Goal: Information Seeking & Learning: Learn about a topic

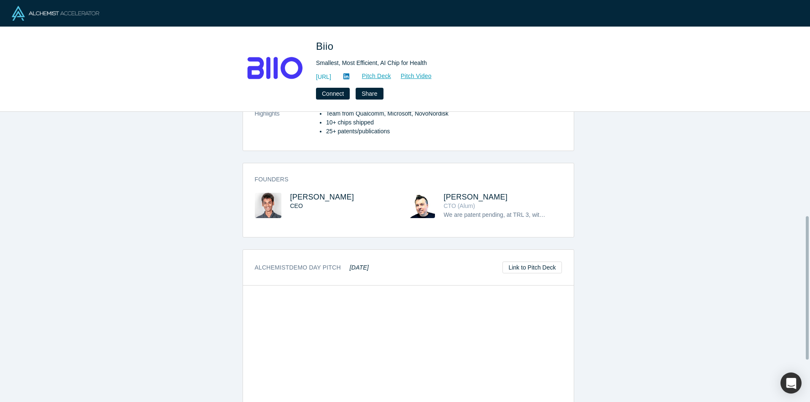
scroll to position [210, 0]
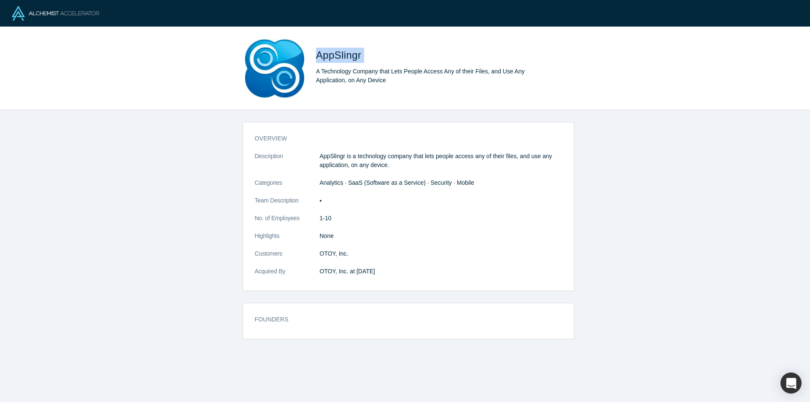
drag, startPoint x: 312, startPoint y: 54, endPoint x: 366, endPoint y: 57, distance: 54.9
click at [366, 57] on div "AppSlingr A Technology Company that Lets People Access Any of their Files, and …" at bounding box center [404, 68] width 331 height 59
click at [311, 56] on div "AppSlingr A Technology Company that Lets People Access Any of their Files, and …" at bounding box center [404, 68] width 331 height 59
drag, startPoint x: 315, startPoint y: 50, endPoint x: 409, endPoint y: 89, distance: 102.7
click at [409, 89] on div "AppSlingr A Technology Company that Lets People Access Any of their Files, and …" at bounding box center [404, 68] width 331 height 59
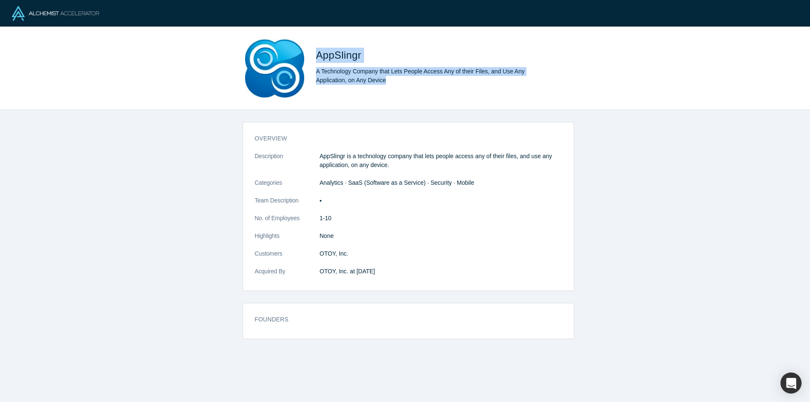
copy div "AppSlingr A Technology Company that Lets People Access Any of their Files, and …"
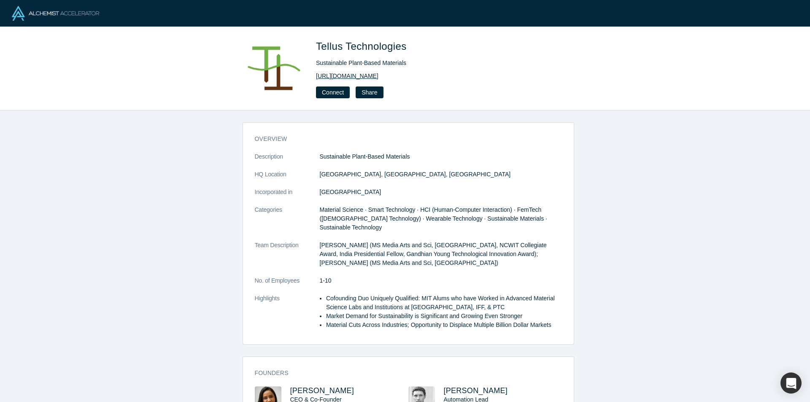
click at [378, 79] on link "https://www.tellustechnologies.org/" at bounding box center [347, 76] width 62 height 9
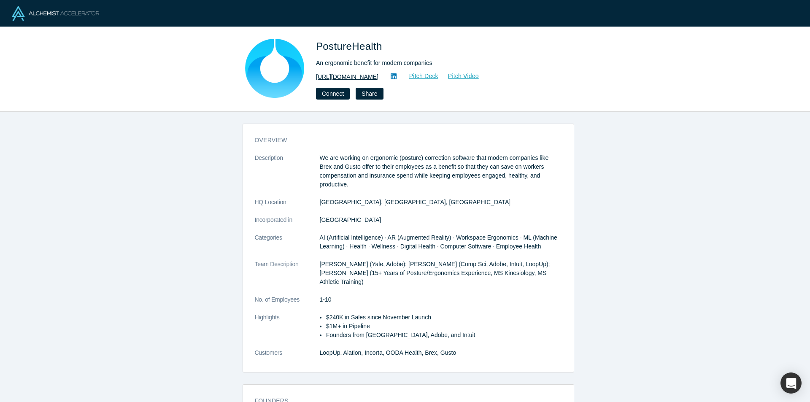
click at [378, 78] on link "https://theposturehealth.com/" at bounding box center [347, 77] width 62 height 9
click at [400, 73] on link at bounding box center [393, 77] width 13 height 10
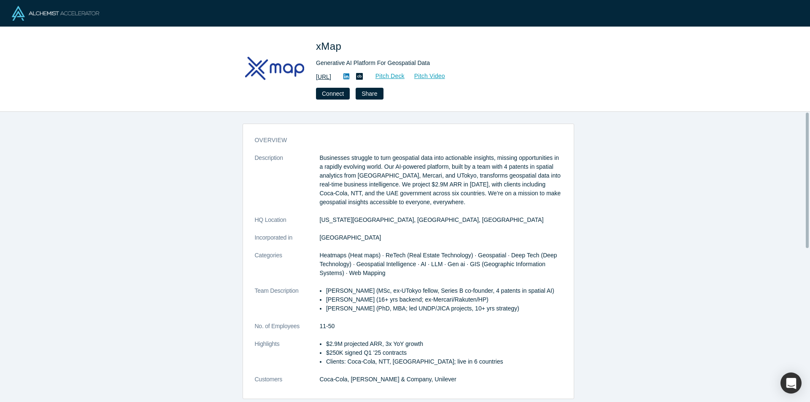
click at [331, 78] on link "https://xmap.ai" at bounding box center [323, 77] width 15 height 9
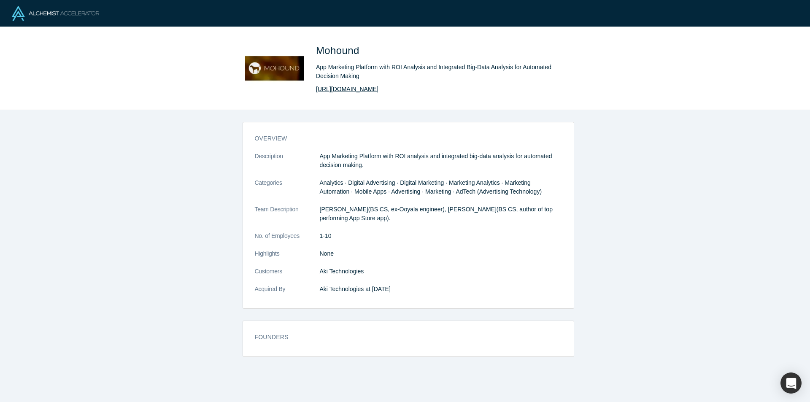
click at [361, 89] on link "[URL][DOMAIN_NAME]" at bounding box center [347, 89] width 62 height 9
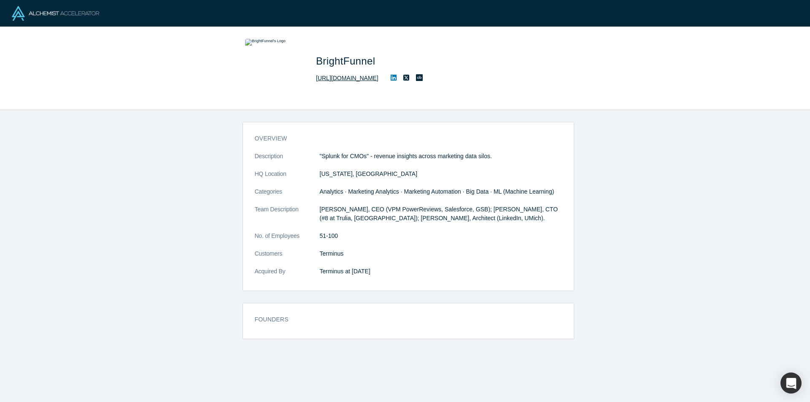
click at [351, 81] on link "[URL][DOMAIN_NAME]" at bounding box center [347, 78] width 62 height 9
click at [423, 75] on icon at bounding box center [419, 77] width 7 height 7
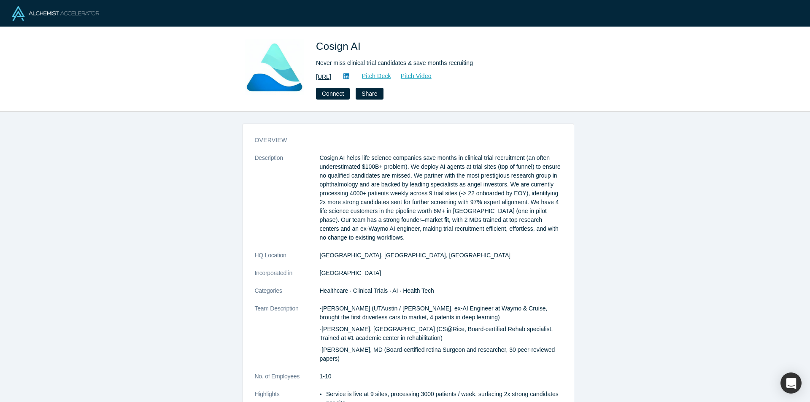
click at [331, 75] on link "[URL]" at bounding box center [323, 77] width 15 height 9
click at [331, 77] on link "[URL]" at bounding box center [323, 77] width 15 height 9
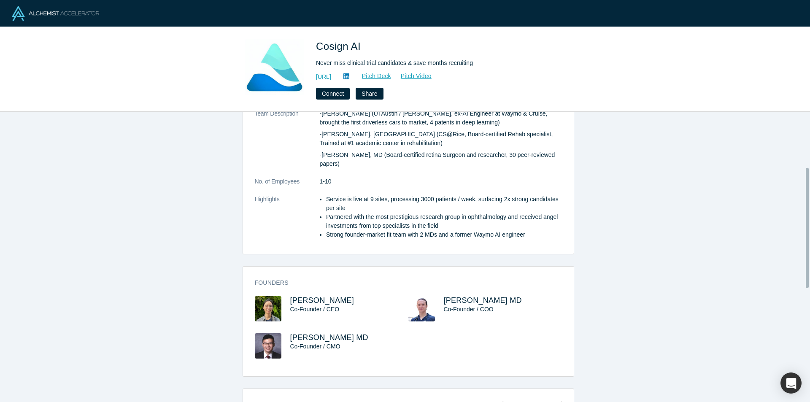
scroll to position [295, 0]
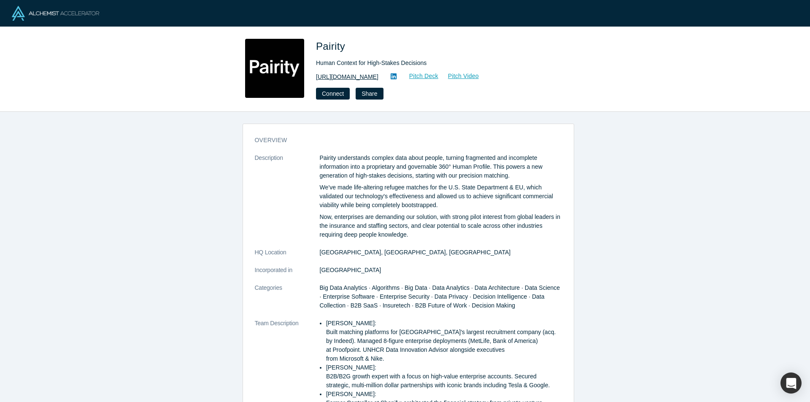
click at [358, 75] on link "https://pairity.ca/" at bounding box center [347, 77] width 62 height 9
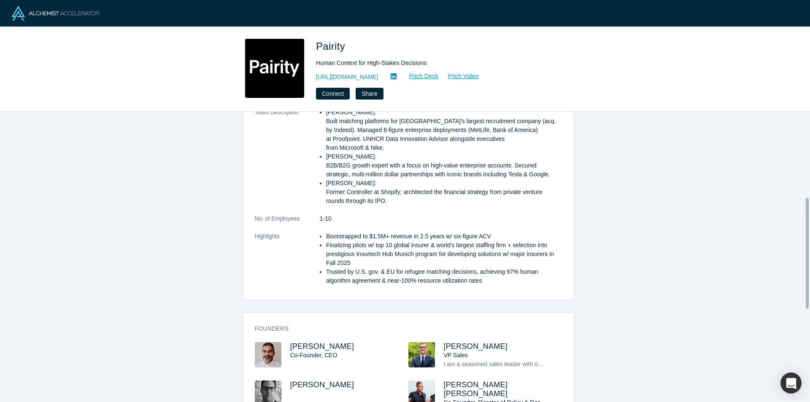
scroll to position [253, 0]
